Goal: Information Seeking & Learning: Learn about a topic

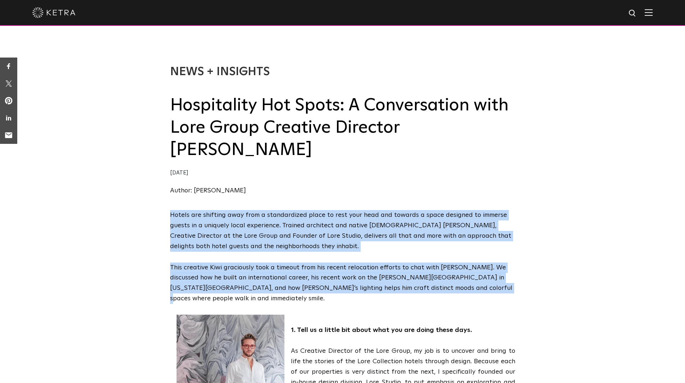
drag, startPoint x: 430, startPoint y: 270, endPoint x: 167, endPoint y: 195, distance: 274.0
copy span "Hotels are shifting away from a standardized place to rest your head and toward…"
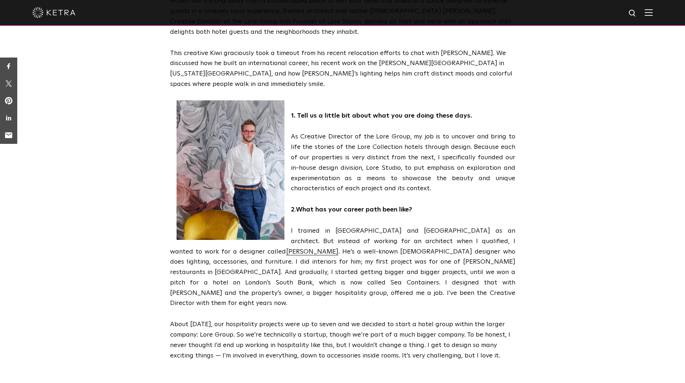
scroll to position [216, 0]
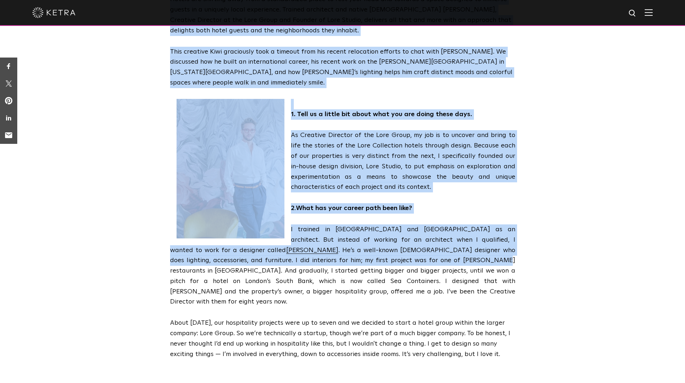
drag, startPoint x: 519, startPoint y: 315, endPoint x: 340, endPoint y: 226, distance: 200.6
click at [340, 226] on div "Hotels are shifting away from a standardized place to rest your head and toward…" at bounding box center [342, 182] width 685 height 376
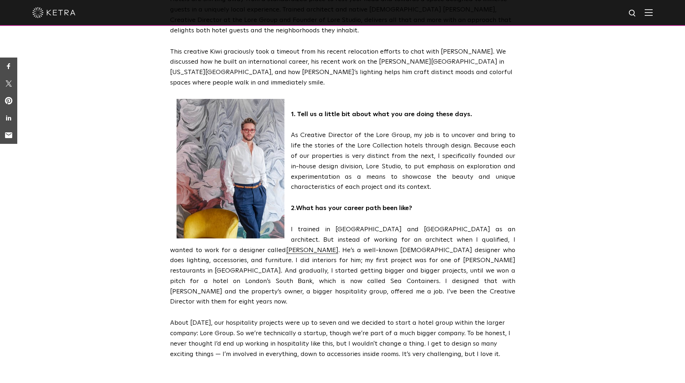
click at [586, 254] on div "Hotels are shifting away from a standardized place to rest your head and toward…" at bounding box center [342, 182] width 685 height 376
drag, startPoint x: 286, startPoint y: 81, endPoint x: 513, endPoint y: 315, distance: 325.8
click at [513, 315] on span "Hotels are shifting away from a standardized place to rest your head and toward…" at bounding box center [342, 176] width 345 height 365
copy span "1. Lore ip d sitame con adipi elit sed doe tempo incid utla. Et Dolorema Aliqua…"
click at [105, 223] on div "Hotels are shifting away from a standardized place to rest your head and toward…" at bounding box center [342, 182] width 685 height 376
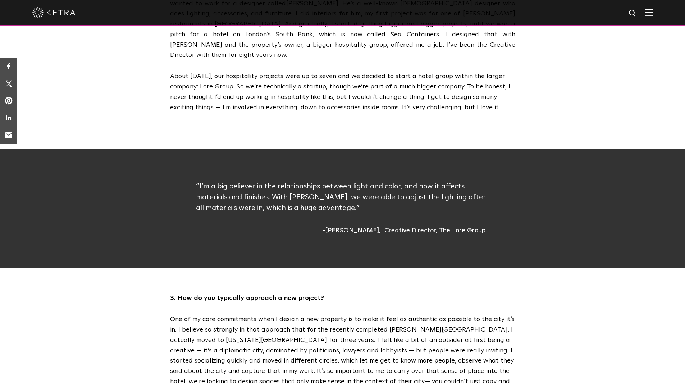
scroll to position [468, 0]
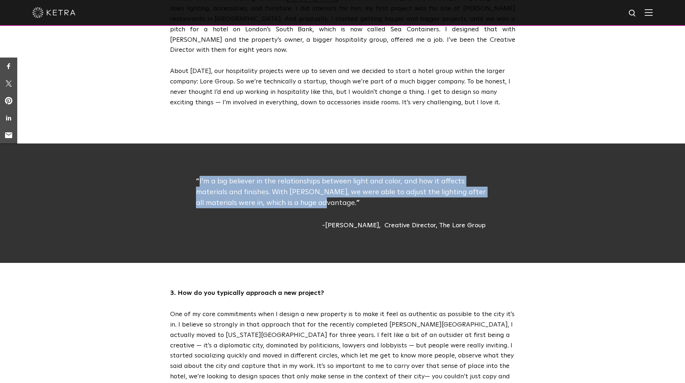
drag, startPoint x: 325, startPoint y: 161, endPoint x: 200, endPoint y: 138, distance: 127.8
click at [200, 176] on p "I’m a big believer in the relationships between light and color, and how it aff…" at bounding box center [342, 192] width 293 height 32
copy p "I’m a big believer in the relationships between light and color, and how it aff…"
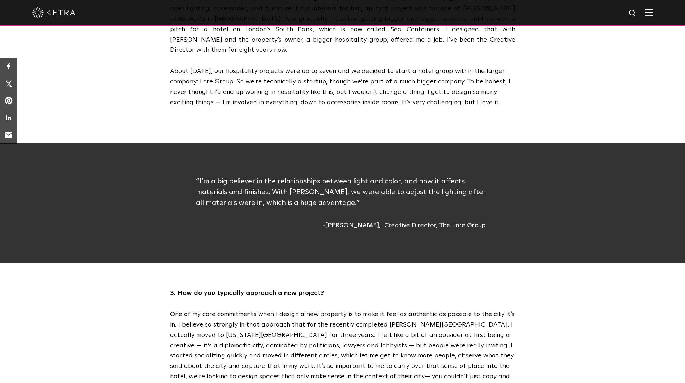
drag, startPoint x: 327, startPoint y: 180, endPoint x: 327, endPoint y: 167, distance: 13.3
click at [327, 221] on div "[PERSON_NAME] Creative Director, The Lore Group" at bounding box center [342, 226] width 293 height 10
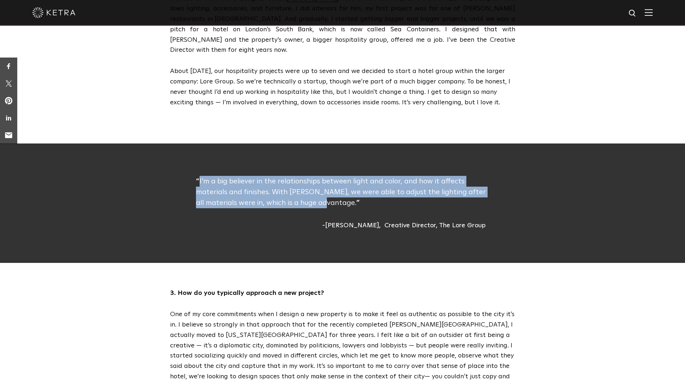
drag, startPoint x: 327, startPoint y: 163, endPoint x: 200, endPoint y: 141, distance: 129.1
click at [200, 176] on p "I’m a big believer in the relationships between light and color, and how it aff…" at bounding box center [342, 192] width 293 height 32
copy p "I’m a big believer in the relationships between light and color, and how it aff…"
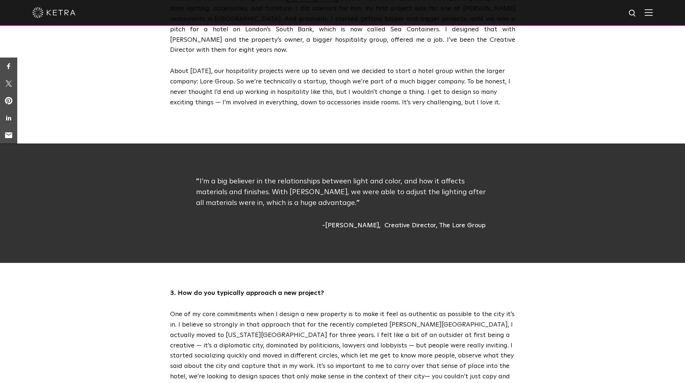
click at [335, 176] on div "I’m a big believer in the relationships between light and color, and how it aff…" at bounding box center [342, 203] width 293 height 55
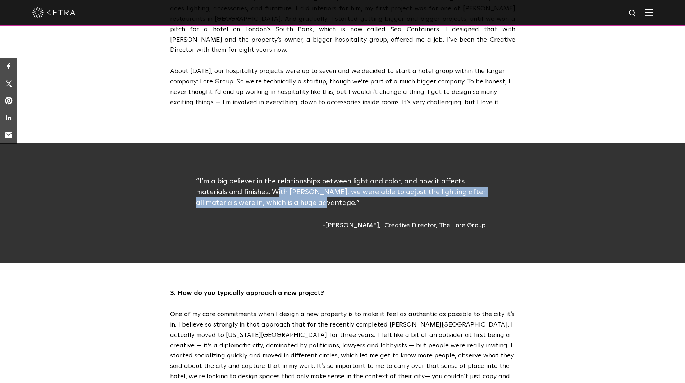
drag, startPoint x: 297, startPoint y: 156, endPoint x: 279, endPoint y: 152, distance: 18.7
click at [279, 176] on p "I’m a big believer in the relationships between light and color, and how it aff…" at bounding box center [342, 192] width 293 height 32
click at [324, 176] on p "I’m a big believer in the relationships between light and color, and how it aff…" at bounding box center [342, 192] width 293 height 32
click at [316, 176] on p "I’m a big believer in the relationships between light and color, and how it aff…" at bounding box center [342, 192] width 293 height 32
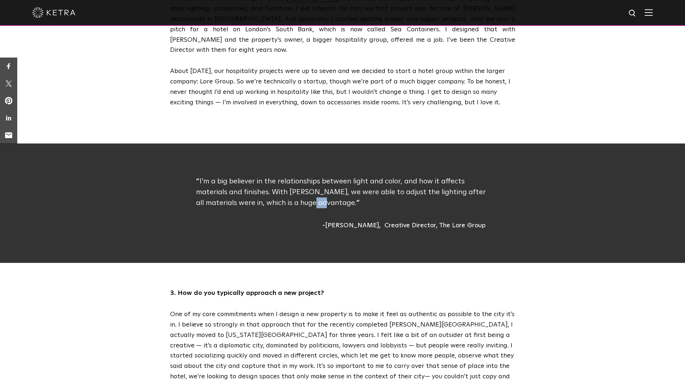
drag, startPoint x: 318, startPoint y: 160, endPoint x: 303, endPoint y: 158, distance: 15.2
click at [303, 176] on p "I’m a big believer in the relationships between light and color, and how it aff…" at bounding box center [342, 192] width 293 height 32
drag, startPoint x: 326, startPoint y: 168, endPoint x: 306, endPoint y: 153, distance: 24.7
click at [325, 176] on div "I’m a big believer in the relationships between light and color, and how it aff…" at bounding box center [342, 203] width 293 height 55
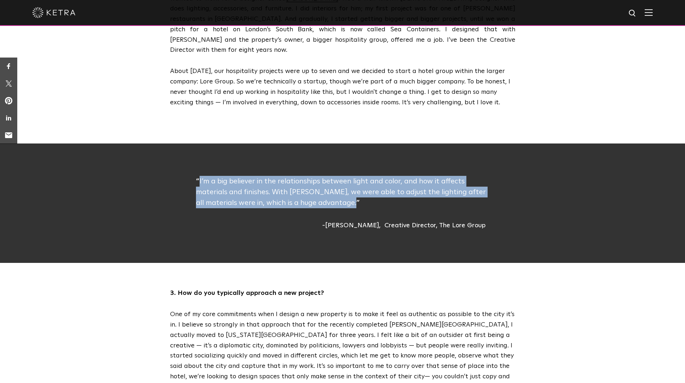
drag, startPoint x: 190, startPoint y: 137, endPoint x: 284, endPoint y: 172, distance: 100.4
click at [281, 176] on div "I’m a big believer in the relationships between light and color, and how it aff…" at bounding box center [342, 203] width 345 height 55
click at [238, 221] on div "[PERSON_NAME] Creative Director, The Lore Group" at bounding box center [342, 226] width 293 height 10
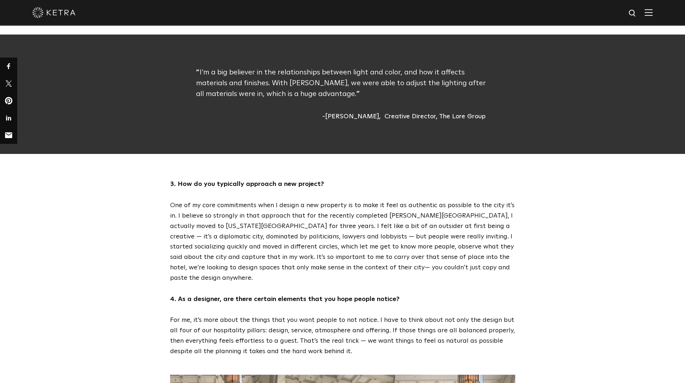
scroll to position [611, 0]
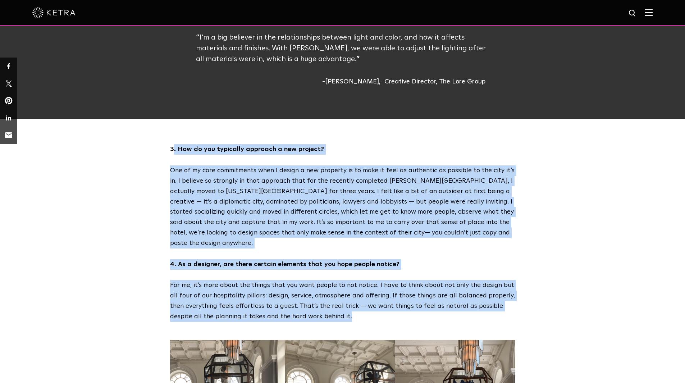
drag, startPoint x: 327, startPoint y: 271, endPoint x: 173, endPoint y: 110, distance: 222.8
copy div ". Lor ip dol sitametco adipisci e sed doeiusm? Tem in ut labo etdoloremag aliq …"
click at [150, 203] on div "3. How do you typically approach a new project? One of my core commitments when…" at bounding box center [342, 232] width 685 height 177
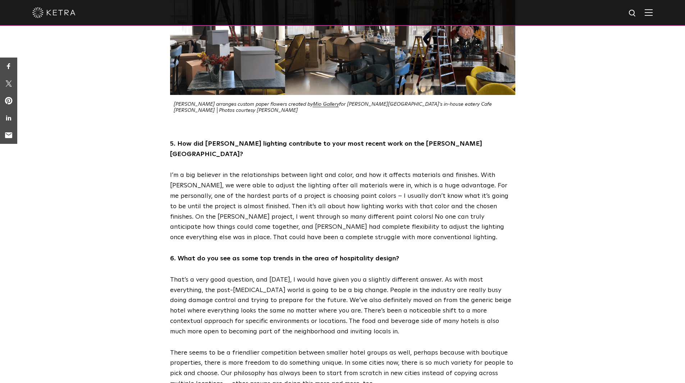
scroll to position [1007, 0]
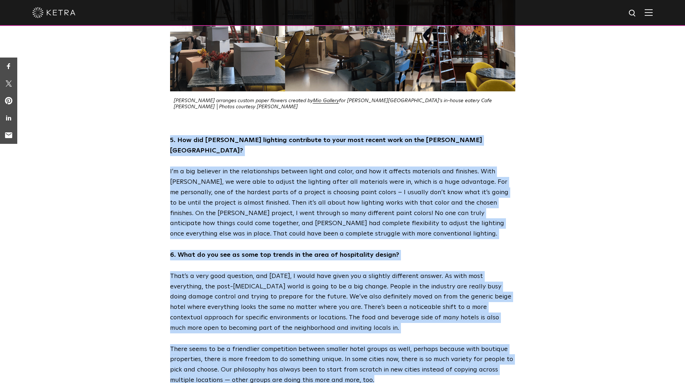
drag, startPoint x: 378, startPoint y: 312, endPoint x: 168, endPoint y: 79, distance: 313.7
click at [168, 135] on div "5. How did [PERSON_NAME] lighting contribute to your most recent work on the [P…" at bounding box center [343, 260] width 360 height 250
copy div "0. Lor ips Dolor sitametc adipiscing el sedd eius tempor inci ut lab Etdol Magn…"
click at [126, 243] on div "5. How did [PERSON_NAME] lighting contribute to your most recent work on the [P…" at bounding box center [342, 260] width 685 height 250
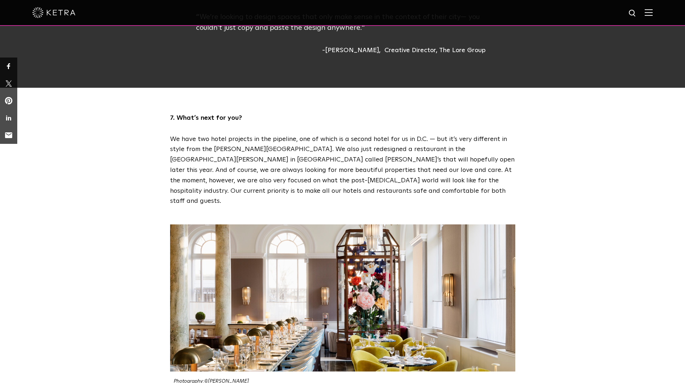
scroll to position [1295, 0]
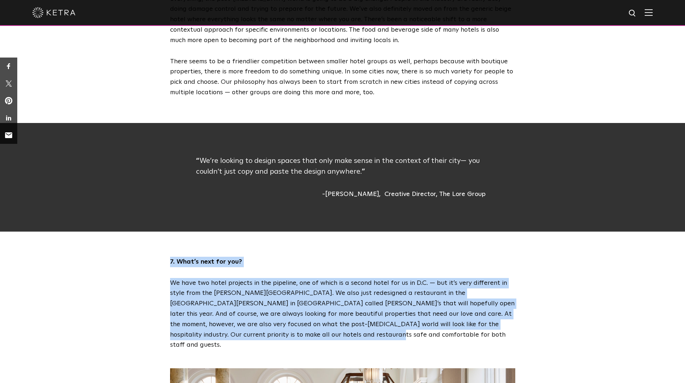
drag, startPoint x: 238, startPoint y: 269, endPoint x: 168, endPoint y: 188, distance: 107.3
click at [168, 257] on div "7. What’s next for you? We have two hotel projects in the pipeline, one of whic…" at bounding box center [343, 304] width 360 height 94
copy div "7. What’s next for you? We have two hotel projects in the pipeline, one of whic…"
click at [127, 257] on div "7. What’s next for you? We have two hotel projects in the pipeline, one of whic…" at bounding box center [342, 304] width 685 height 94
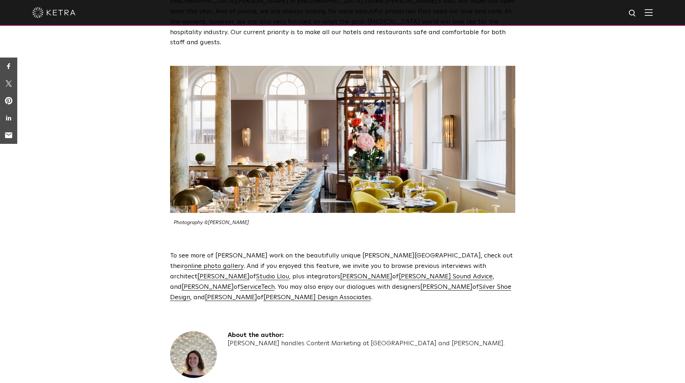
scroll to position [1582, 0]
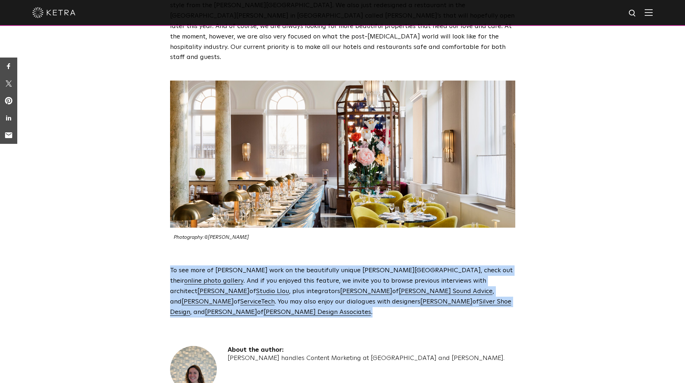
drag, startPoint x: 504, startPoint y: 224, endPoint x: 156, endPoint y: 190, distance: 349.5
click at [156, 265] on div "To see more of [PERSON_NAME] work on the beautifully unique [PERSON_NAME][GEOGR…" at bounding box center [342, 291] width 685 height 52
copy p "To see more of [PERSON_NAME] work on the beautifully unique [PERSON_NAME][GEOGR…"
click at [121, 265] on div "To see more of [PERSON_NAME] work on the beautifully unique [PERSON_NAME][GEOGR…" at bounding box center [342, 291] width 685 height 52
